Goal: Information Seeking & Learning: Check status

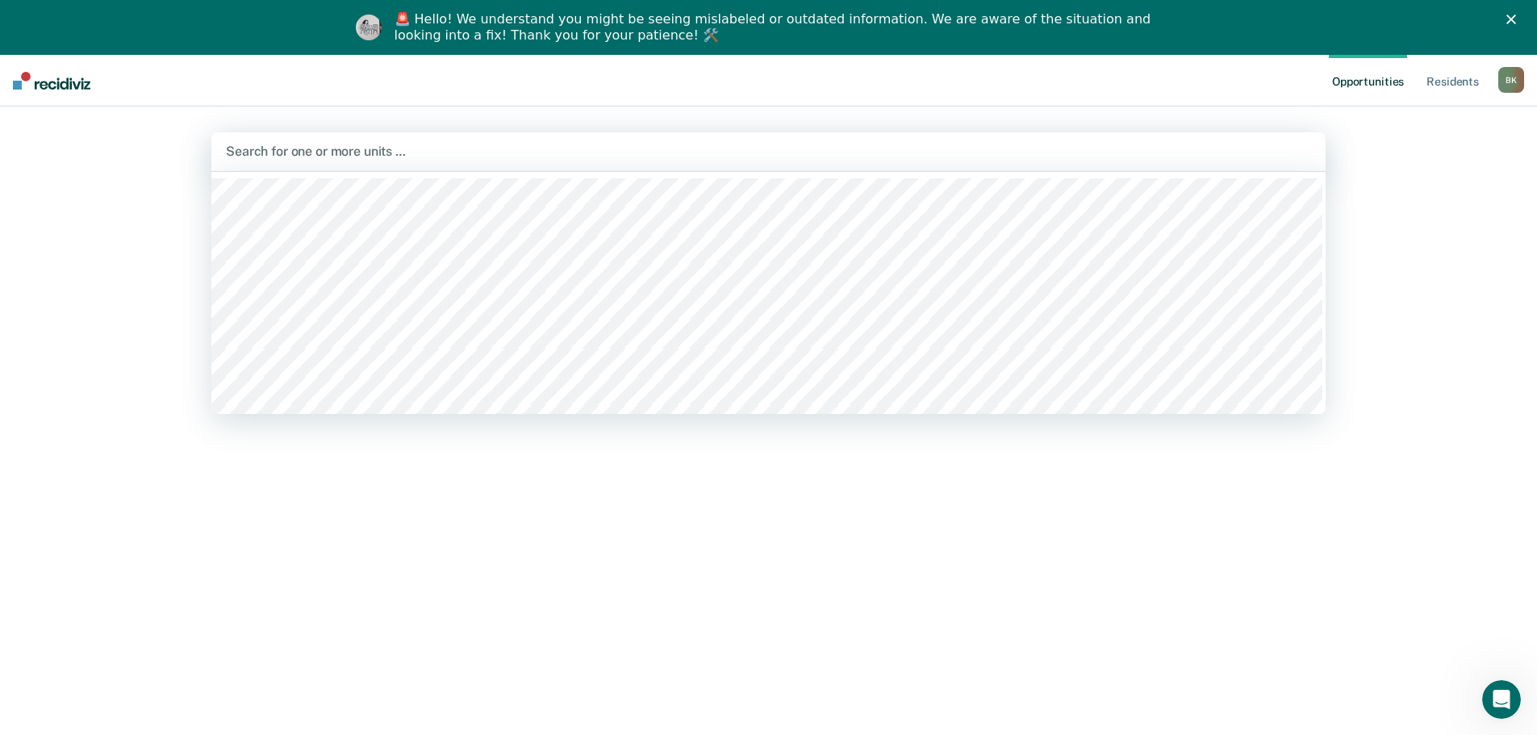
click at [390, 151] on div at bounding box center [768, 151] width 1085 height 19
type input "tcix"
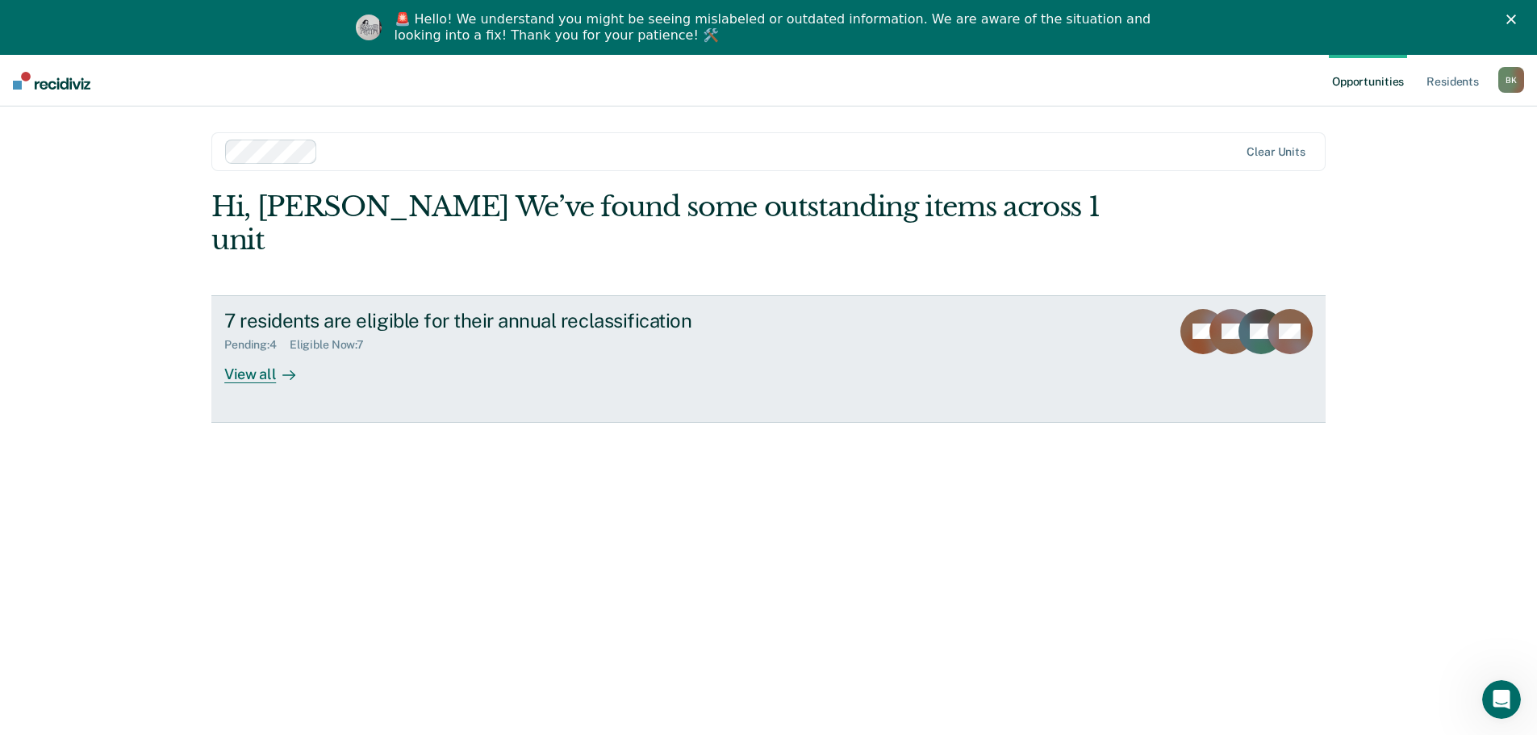
click at [252, 352] on div "View all" at bounding box center [269, 367] width 90 height 31
